Goal: Information Seeking & Learning: Learn about a topic

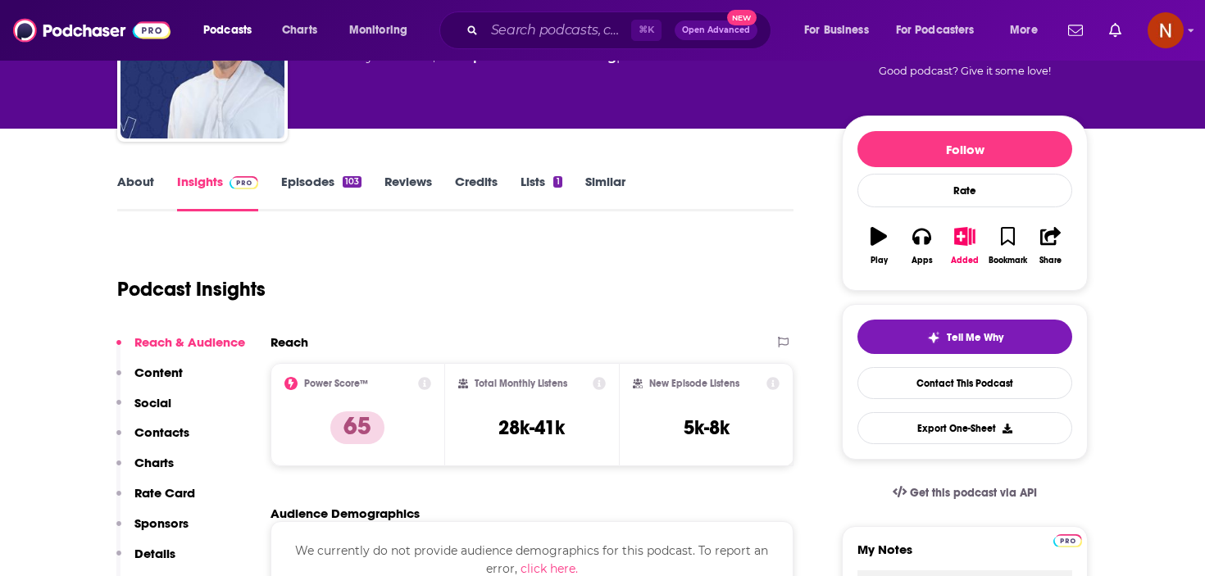
scroll to position [25, 0]
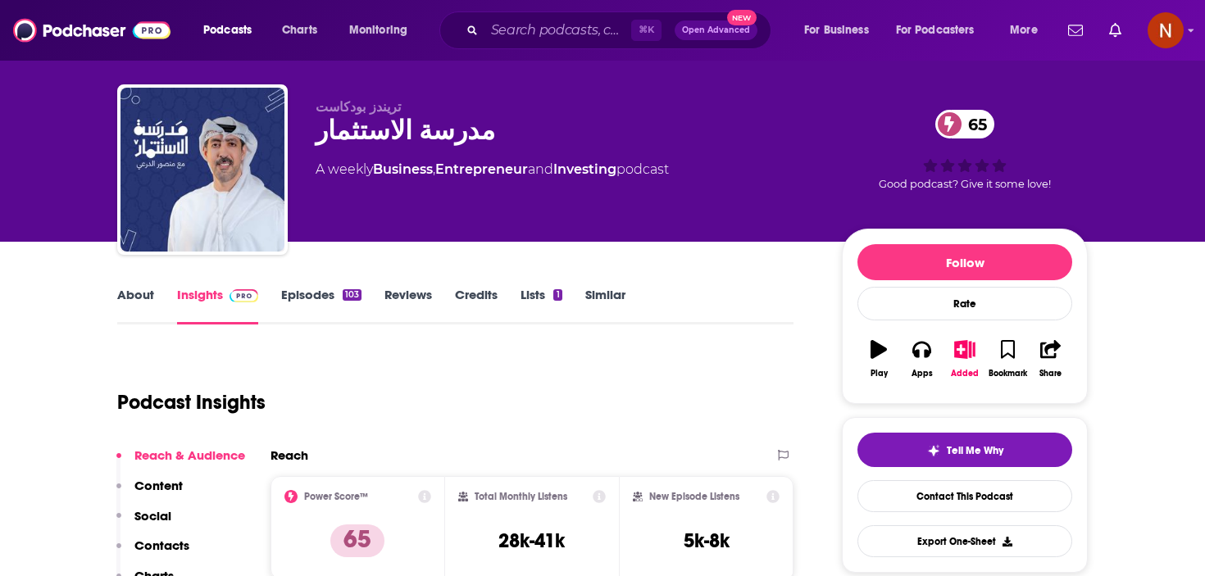
click at [131, 296] on link "About" at bounding box center [135, 306] width 37 height 38
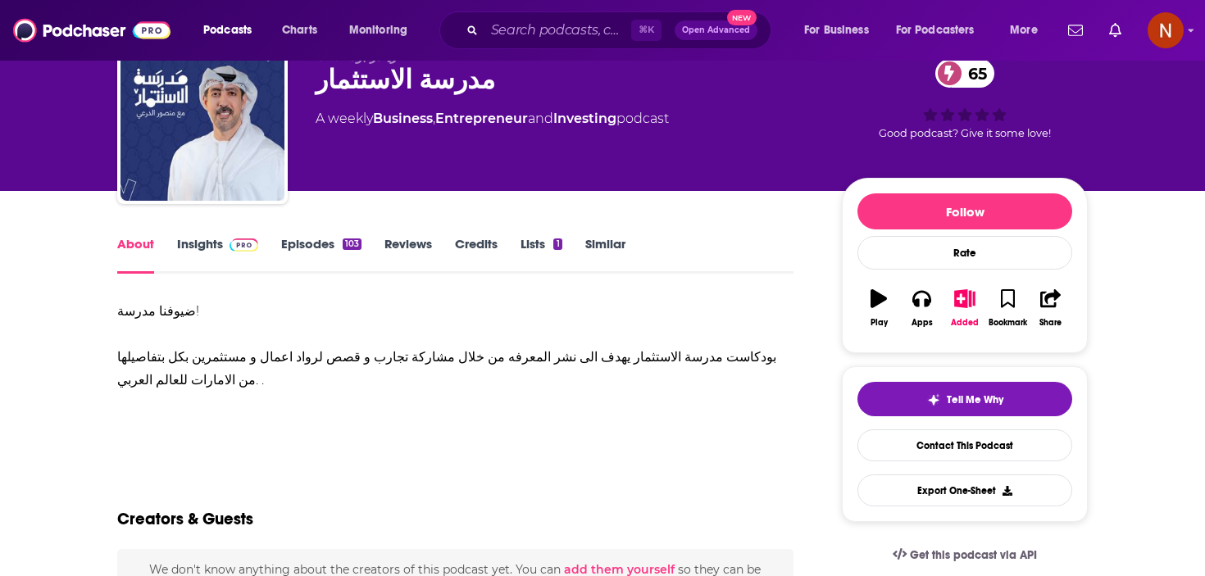
scroll to position [79, 0]
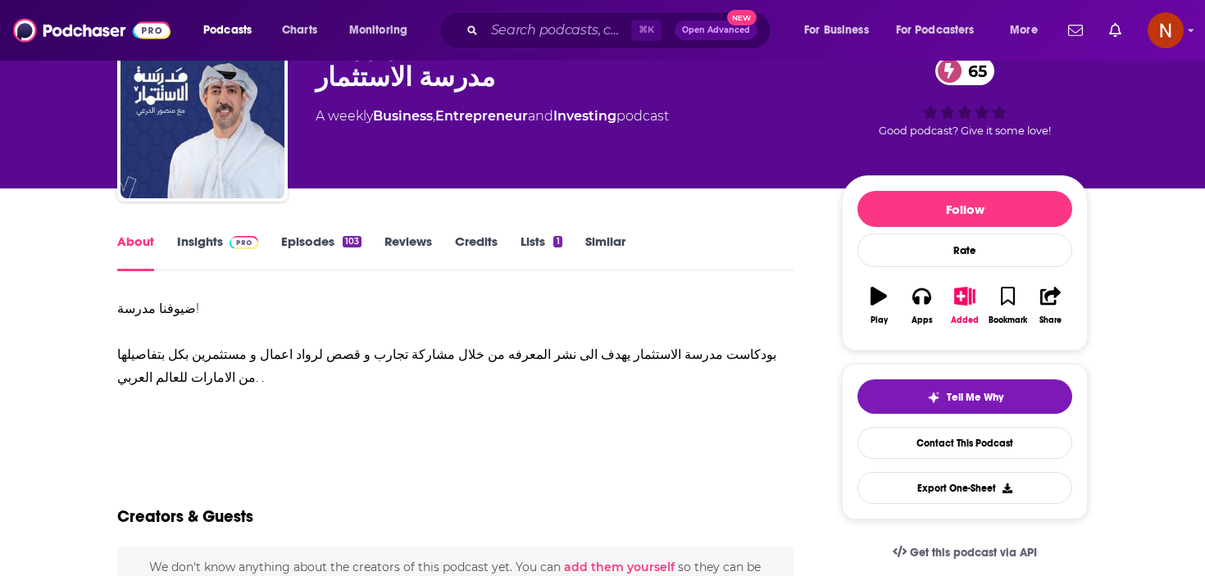
click at [219, 377] on div "ضيوفنا مدرسة! بودكاست مدرسة الاستثمار يهدف الى نشر المعرفه من خلال مشاركة تجارب…" at bounding box center [455, 344] width 676 height 92
drag, startPoint x: 251, startPoint y: 373, endPoint x: 80, endPoint y: 280, distance: 195.2
click at [184, 336] on div "ضيوفنا مدرسة! بودكاست مدرسة الاستثمار يهدف الى نشر المعرفه من خلال مشاركة تجارب…" at bounding box center [455, 344] width 676 height 92
drag, startPoint x: 237, startPoint y: 370, endPoint x: 110, endPoint y: 296, distance: 147.0
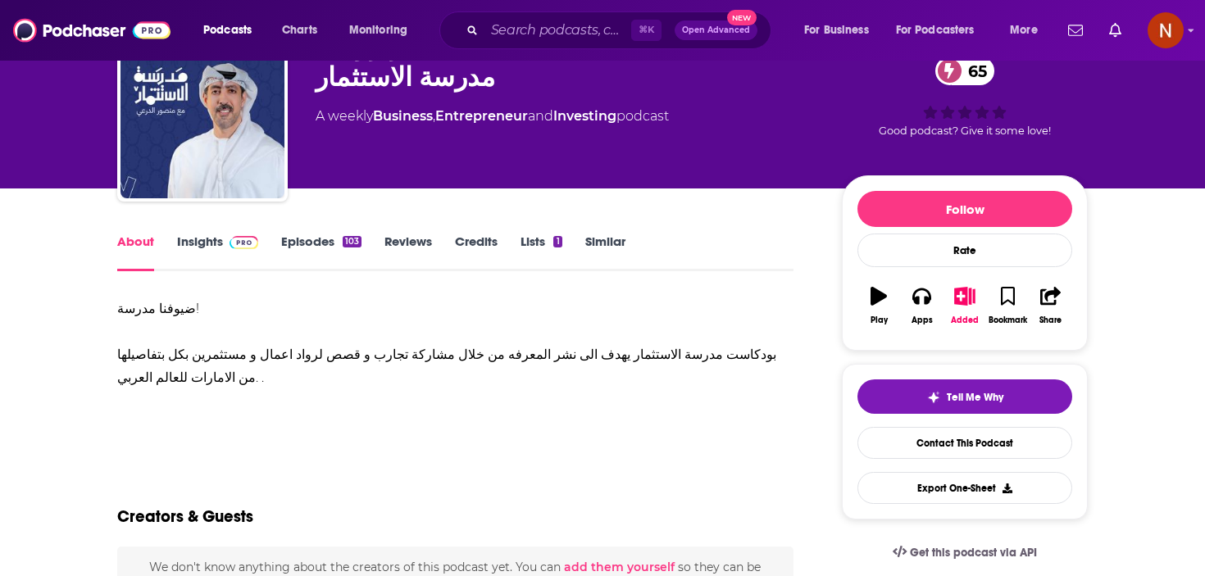
copy div "ضيوفنا مدرسة! بودكاست مدرسة الاستثمار يهدف الى نشر المعرفه من خلال مشاركة تجارب…"
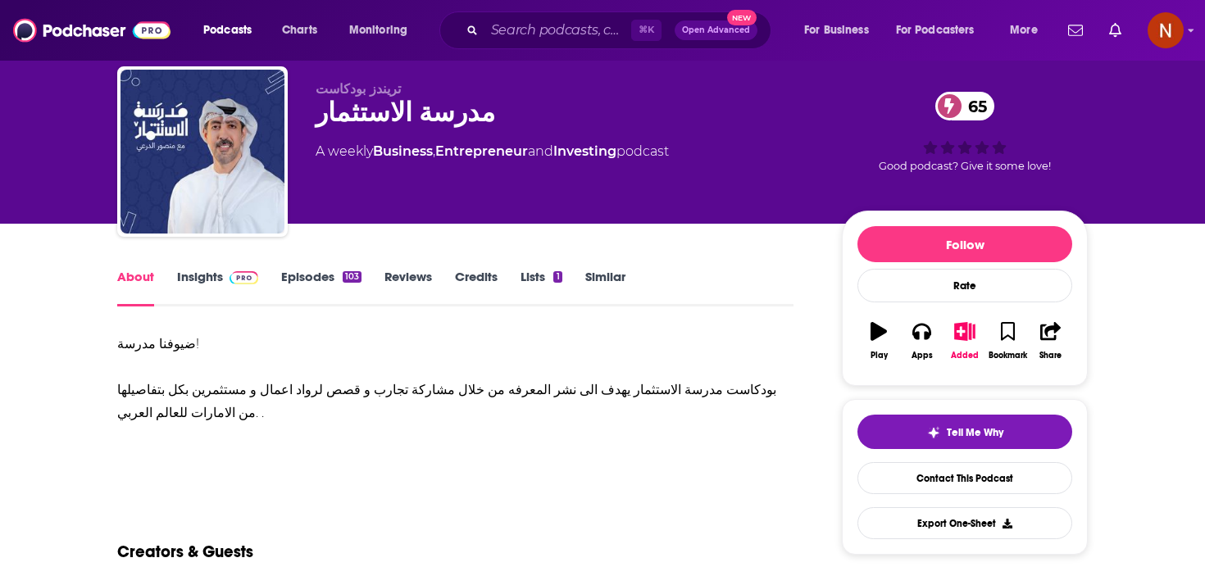
scroll to position [43, 0]
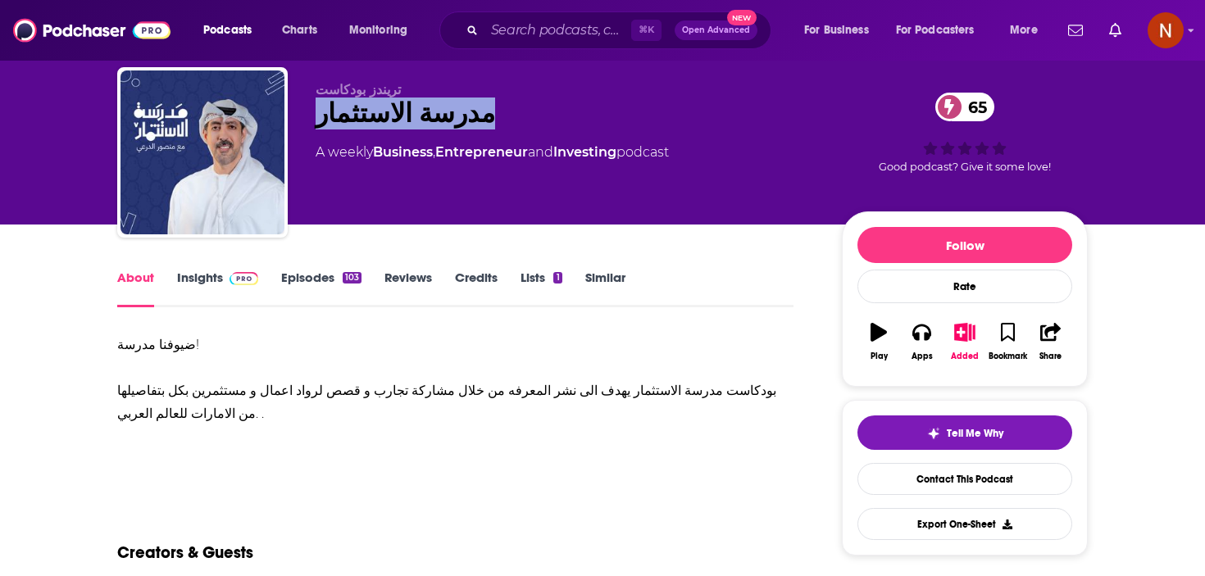
drag, startPoint x: 489, startPoint y: 115, endPoint x: 316, endPoint y: 127, distance: 173.4
click at [316, 128] on div "مدرسة الاستثمار 65" at bounding box center [566, 114] width 500 height 32
copy h1 "مدرسة الاستثمار"
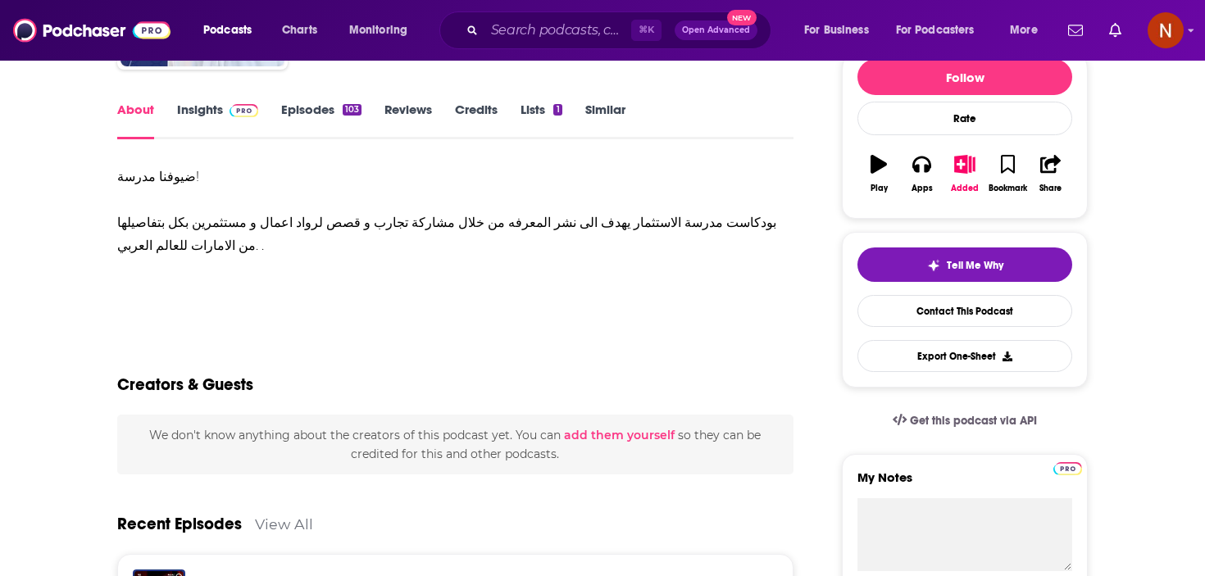
scroll to position [207, 0]
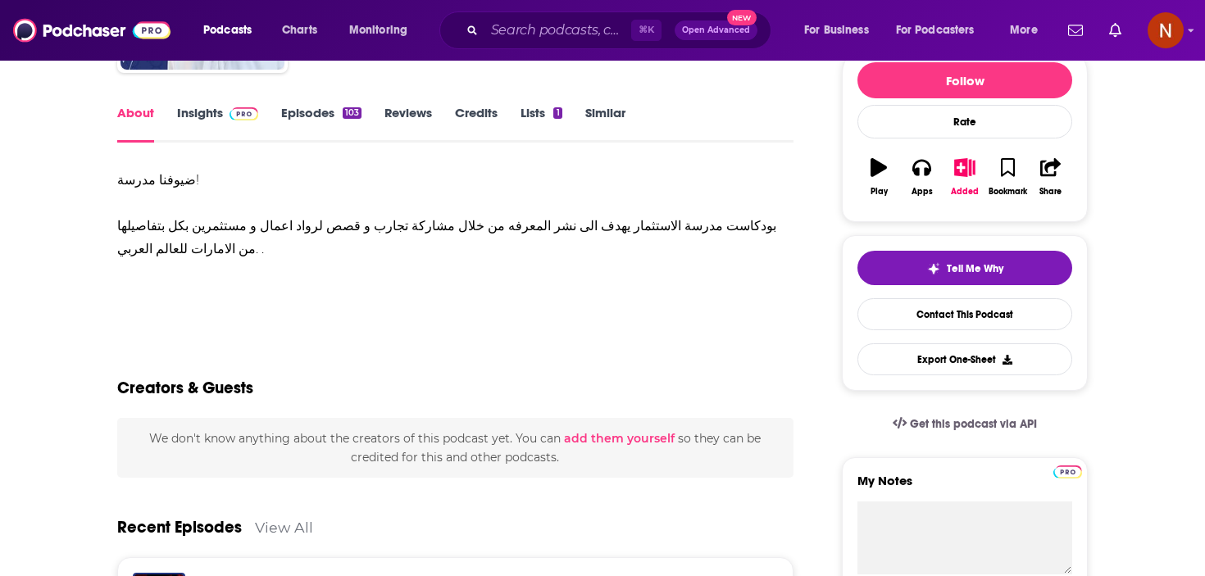
click at [218, 124] on link "Insights" at bounding box center [217, 124] width 81 height 38
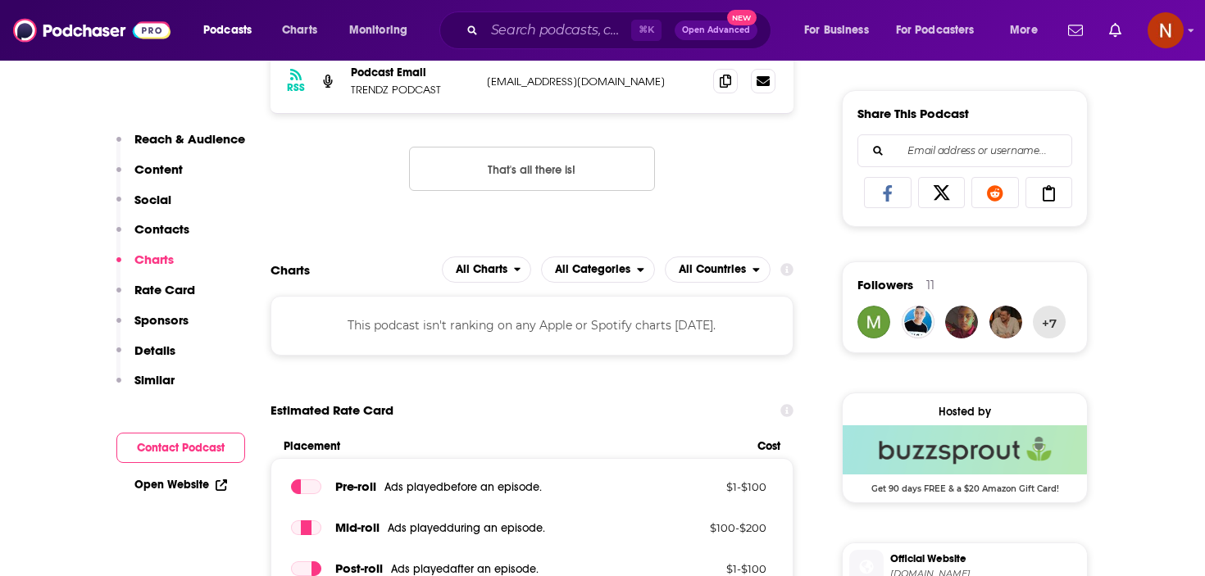
scroll to position [1022, 0]
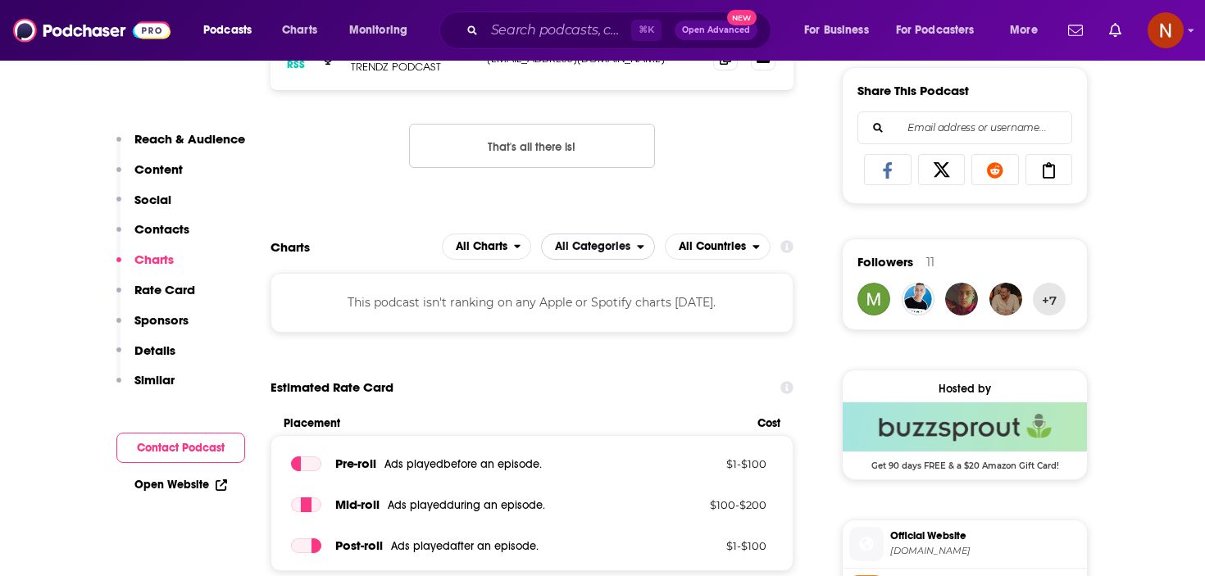
click at [605, 239] on span "All Categories" at bounding box center [589, 247] width 95 height 28
click at [703, 189] on div "RSS Podcast Email TRENDZ PODCAST [EMAIL_ADDRESS][DOMAIN_NAME] [EMAIL_ADDRESS][D…" at bounding box center [532, 109] width 523 height 169
click at [703, 241] on span "All Countries" at bounding box center [712, 246] width 67 height 11
click at [727, 144] on div "RSS Podcast Email TRENDZ PODCAST [EMAIL_ADDRESS][DOMAIN_NAME] [EMAIL_ADDRESS][D…" at bounding box center [532, 109] width 523 height 169
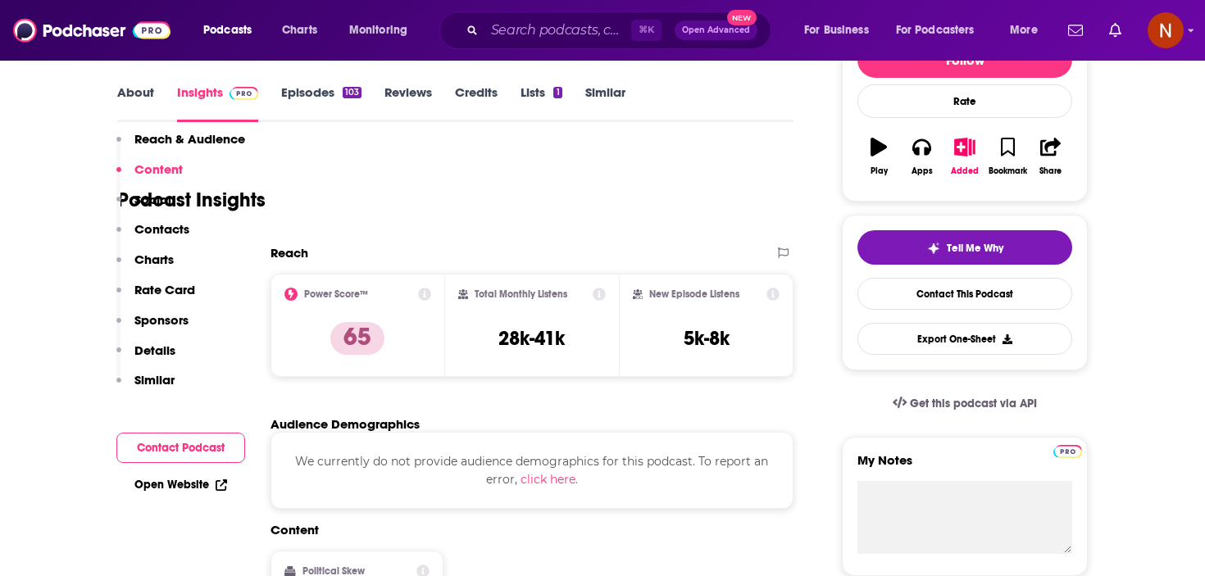
scroll to position [0, 0]
